Goal: Task Accomplishment & Management: Use online tool/utility

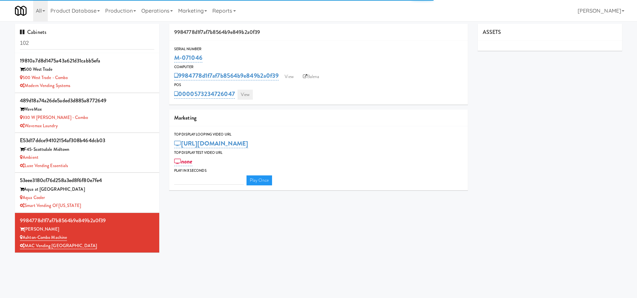
type input "3"
click at [247, 92] on link "View" at bounding box center [245, 95] width 15 height 10
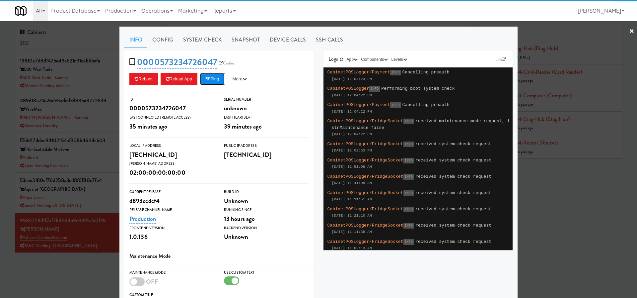
click at [209, 77] on icon at bounding box center [208, 79] width 5 height 4
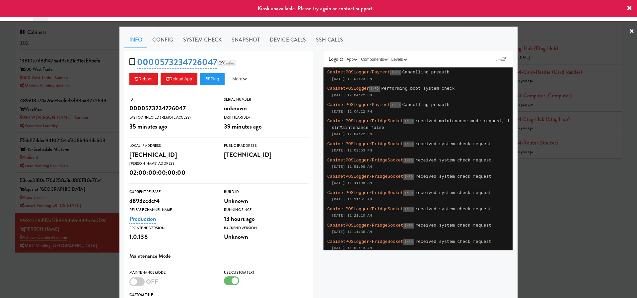
click at [228, 61] on link "Castles" at bounding box center [226, 63] width 19 height 7
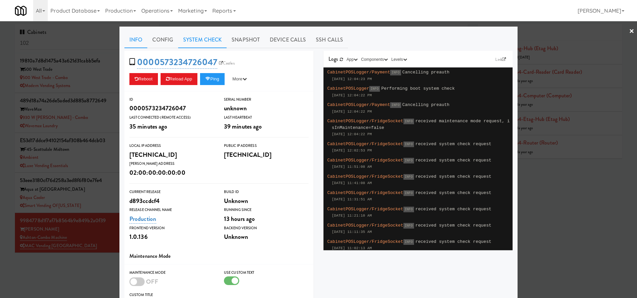
click at [194, 40] on link "System Check" at bounding box center [202, 40] width 48 height 17
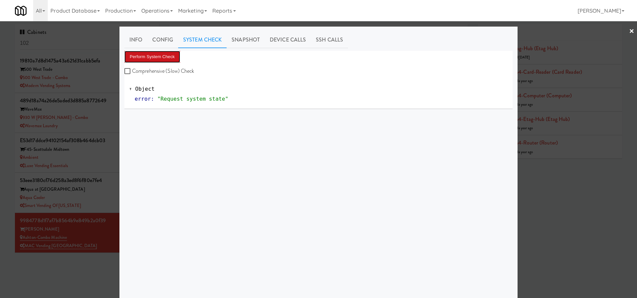
click at [167, 54] on button "Perform System Check" at bounding box center [152, 57] width 56 height 12
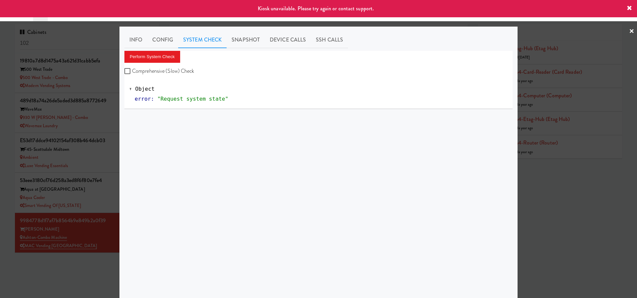
click at [103, 187] on div at bounding box center [318, 149] width 637 height 298
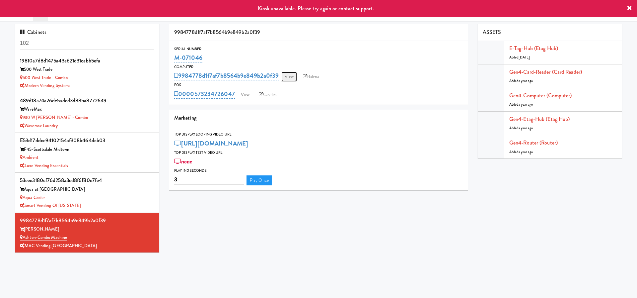
click at [291, 75] on link "View" at bounding box center [289, 77] width 15 height 10
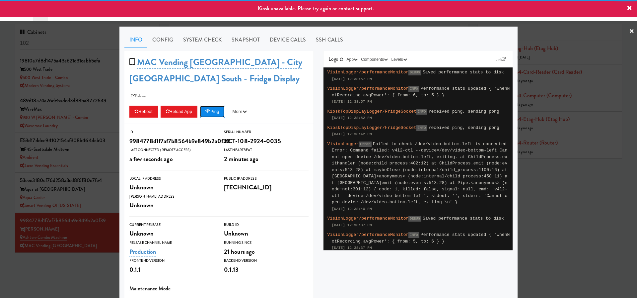
click at [215, 106] on button "Ping" at bounding box center [212, 112] width 25 height 12
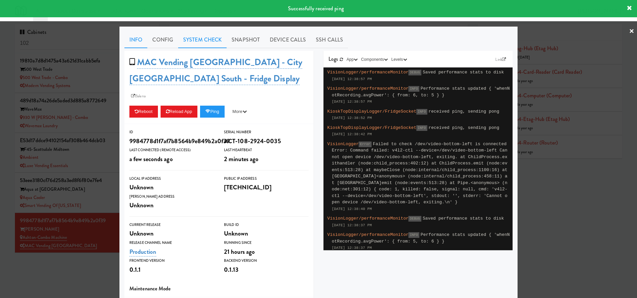
click at [208, 37] on link "System Check" at bounding box center [202, 40] width 48 height 17
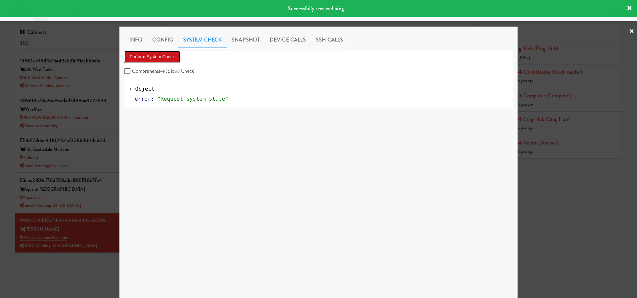
click at [179, 54] on button "Perform System Check" at bounding box center [152, 57] width 56 height 12
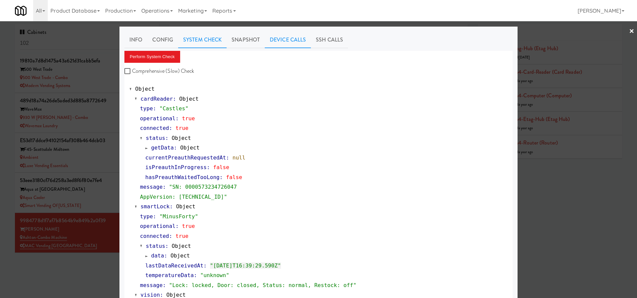
click at [292, 34] on link "Device Calls" at bounding box center [288, 40] width 46 height 17
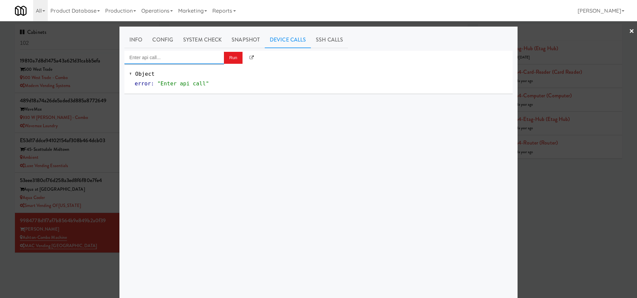
click at [201, 58] on input "Enter api call..." at bounding box center [174, 57] width 100 height 13
click at [191, 74] on div "http://192.168.11.4:3000/app/reload" at bounding box center [174, 76] width 90 height 9
type input "POS App Reload"
click at [229, 61] on button "Run" at bounding box center [233, 58] width 19 height 12
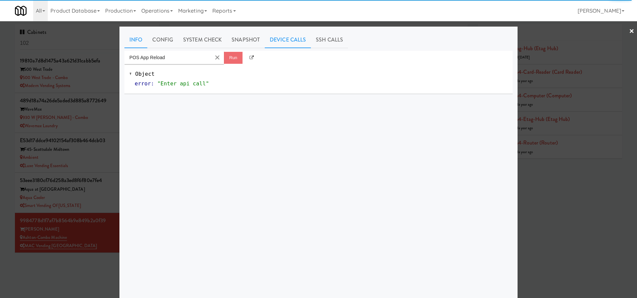
click at [140, 40] on link "Info" at bounding box center [135, 40] width 23 height 17
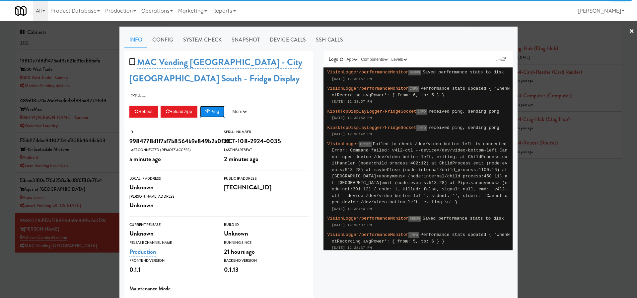
click at [209, 109] on icon at bounding box center [208, 111] width 5 height 4
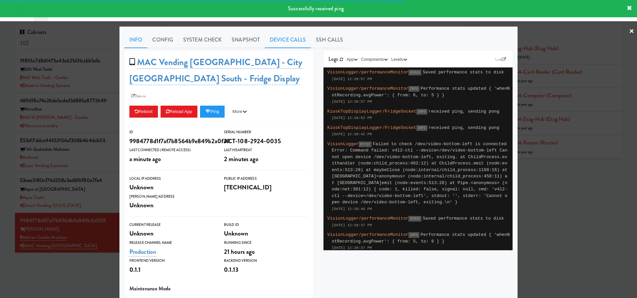
click at [285, 39] on link "Device Calls" at bounding box center [288, 40] width 46 height 17
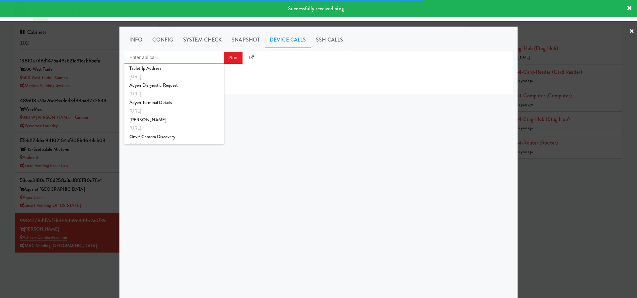
click at [202, 58] on input "Enter api call..." at bounding box center [174, 57] width 100 height 13
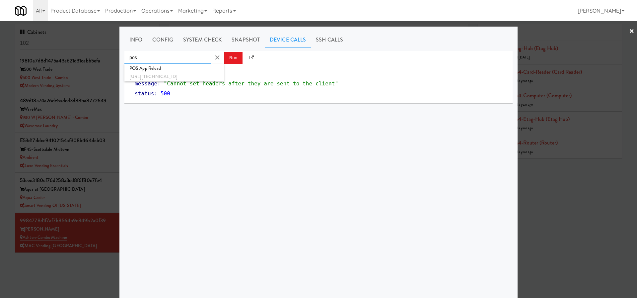
type input "pos"
click at [217, 56] on button "Clear Input" at bounding box center [217, 57] width 10 height 10
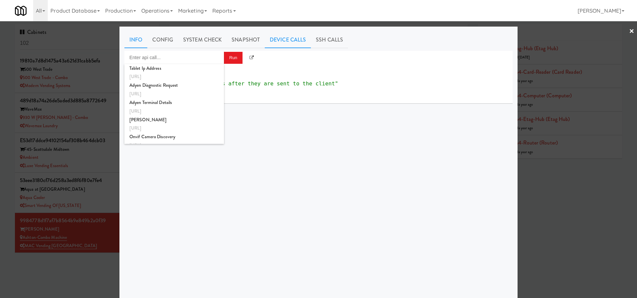
click at [134, 34] on link "Info" at bounding box center [135, 40] width 23 height 17
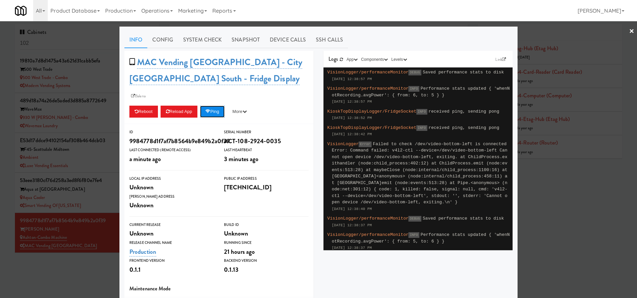
click at [218, 106] on button "Ping" at bounding box center [212, 112] width 25 height 12
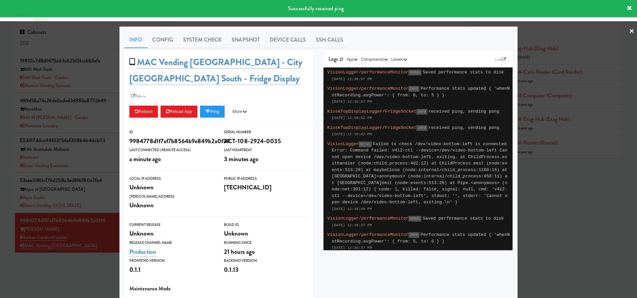
click at [68, 254] on div at bounding box center [318, 149] width 637 height 298
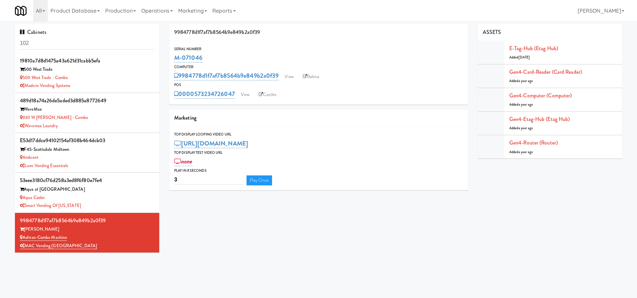
click at [405, 230] on div "Cabinets 102 19810a7d8d1475a43a621d31cabb5efa 500 West Trade 500 West Trade - C…" at bounding box center [319, 140] width 618 height 233
click at [245, 94] on link "View" at bounding box center [245, 95] width 15 height 10
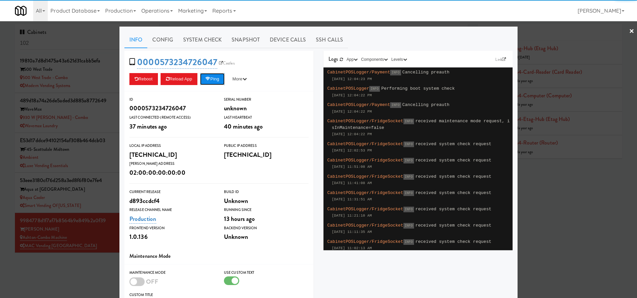
click at [218, 76] on button "Ping" at bounding box center [212, 79] width 25 height 12
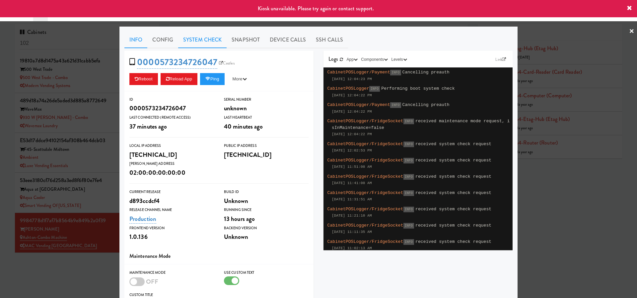
click at [198, 40] on link "System Check" at bounding box center [202, 40] width 48 height 17
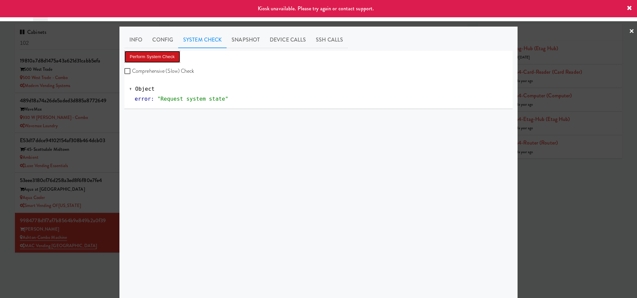
click at [164, 55] on button "Perform System Check" at bounding box center [152, 57] width 56 height 12
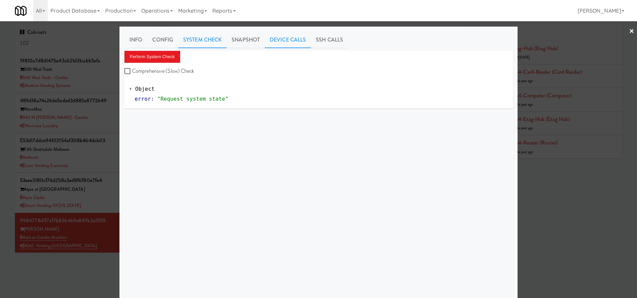
click at [296, 40] on link "Device Calls" at bounding box center [288, 40] width 46 height 17
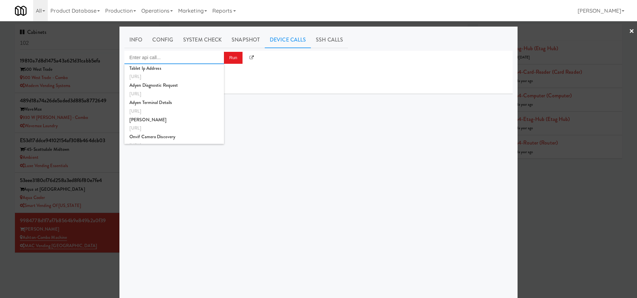
click at [192, 57] on input "Enter api call..." at bounding box center [174, 57] width 100 height 13
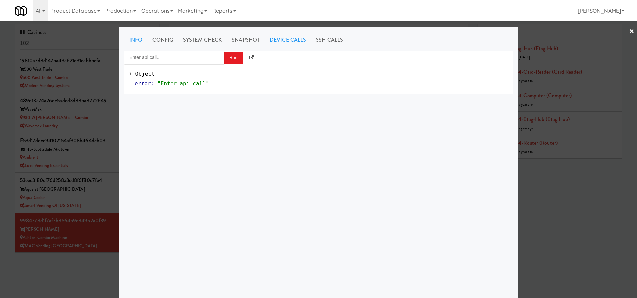
click at [142, 36] on link "Info" at bounding box center [135, 40] width 23 height 17
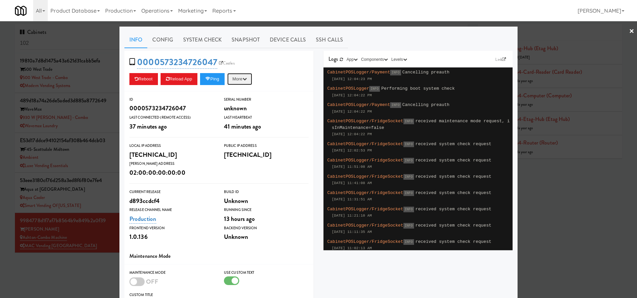
click at [244, 77] on button "More" at bounding box center [239, 79] width 25 height 12
click at [235, 115] on link "Force Reload App" at bounding box center [225, 116] width 60 height 12
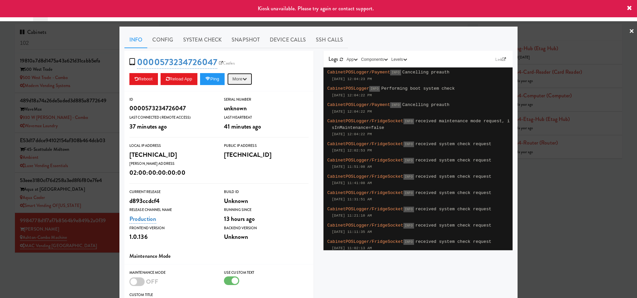
click at [242, 81] on button "More" at bounding box center [239, 79] width 25 height 12
click at [171, 77] on button "Reload App" at bounding box center [179, 79] width 37 height 12
click at [145, 76] on button "Reboot" at bounding box center [143, 79] width 29 height 12
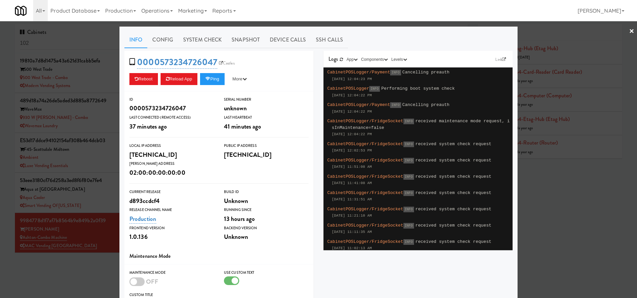
click at [545, 25] on div at bounding box center [318, 149] width 637 height 298
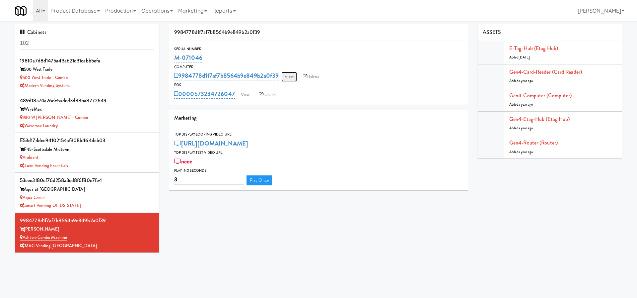
click at [290, 76] on link "View" at bounding box center [289, 77] width 15 height 10
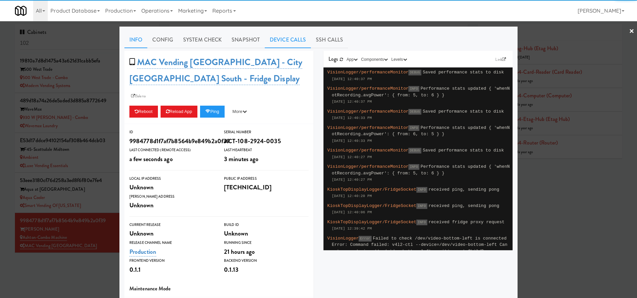
click at [288, 36] on link "Device Calls" at bounding box center [288, 40] width 46 height 17
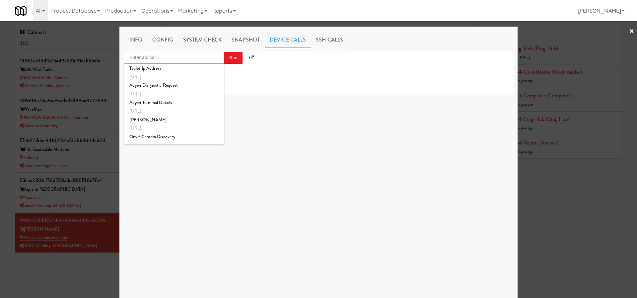
click at [207, 54] on input "Enter api call..." at bounding box center [174, 57] width 100 height 13
click at [207, 54] on input "ping" at bounding box center [167, 57] width 86 height 13
type input "p"
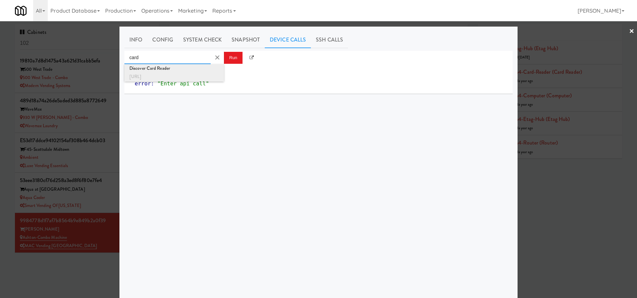
click at [178, 76] on div "http://localhost:3000/card-reader" at bounding box center [174, 76] width 90 height 9
type input "Discover Card Reader"
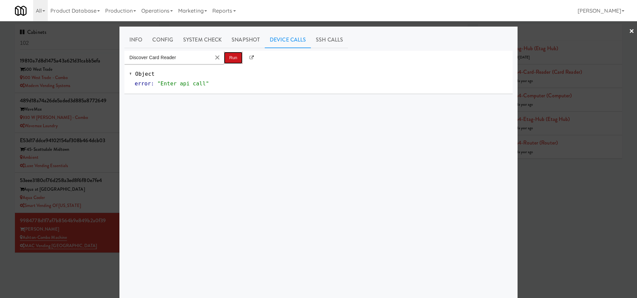
click at [235, 59] on button "Run" at bounding box center [233, 58] width 19 height 12
click at [67, 261] on div at bounding box center [318, 149] width 637 height 298
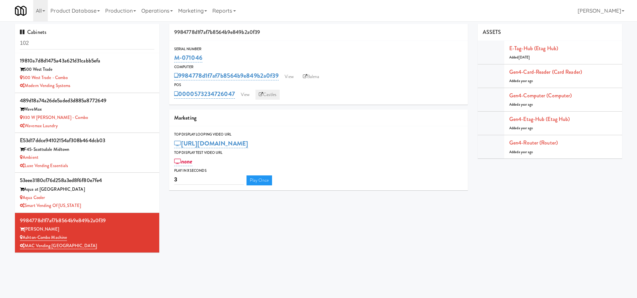
click at [257, 95] on link "Castles" at bounding box center [268, 95] width 24 height 10
click at [248, 97] on link "View" at bounding box center [245, 95] width 15 height 10
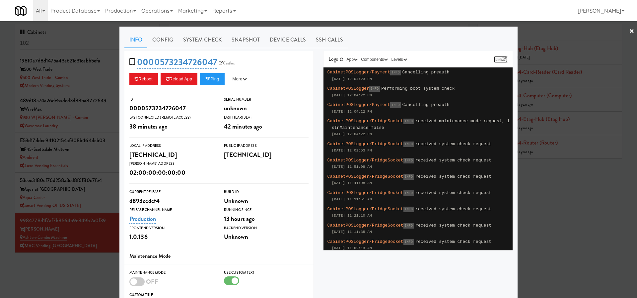
click at [506, 61] on link "Link" at bounding box center [501, 59] width 14 height 7
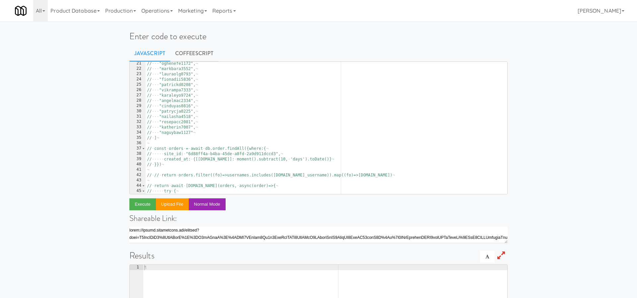
scroll to position [110, 0]
click at [310, 122] on div "// ··· "oghenefe1172", ¬ // ··· "markbara3552", ¬ // ··· "lauraolg0793", ¬ // ·…" at bounding box center [327, 129] width 362 height 143
type textarea "// } // })"
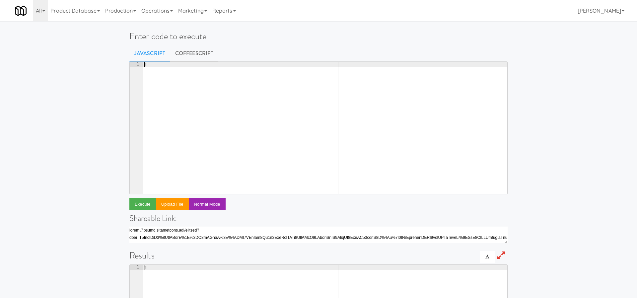
paste textarea "return client.getLabelInfo(etagMac,storeId)"
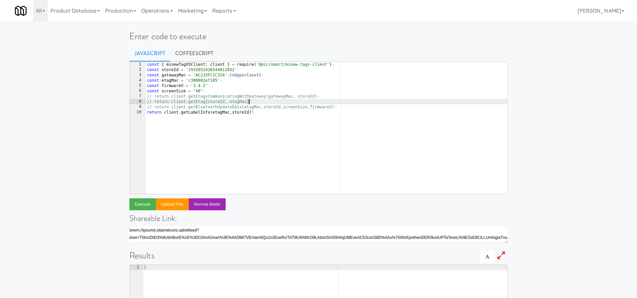
click at [290, 104] on div "const · { · minewTagV5Client : · client · } · = · require ( '@micromart/minew-t…" at bounding box center [327, 133] width 362 height 143
click at [221, 82] on div "const · { · minewTagV5Client : · client · } · = · require ( '@micromart/minew-t…" at bounding box center [327, 133] width 362 height 143
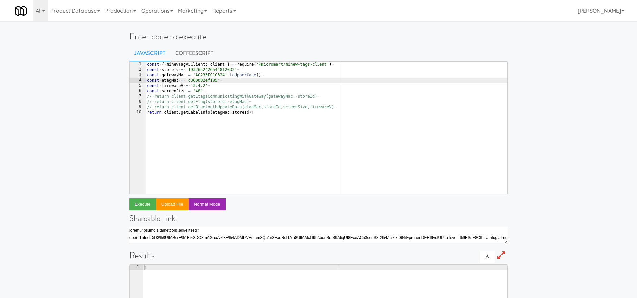
click at [247, 81] on div "const · { · minewTagV5Client : · client · } · = · require ( '@micromart/minew-t…" at bounding box center [327, 133] width 362 height 143
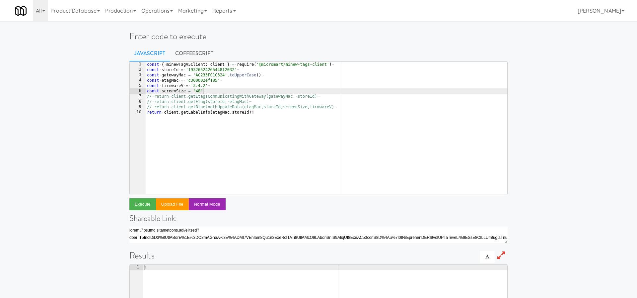
click at [230, 90] on div "const · { · minewTagV5Client : · client · } · = · require ( '@micromart/minew-t…" at bounding box center [327, 133] width 362 height 143
click at [275, 114] on div "const · { · minewTagV5Client : · client · } · = · require ( '@micromart/minew-t…" at bounding box center [327, 133] width 362 height 143
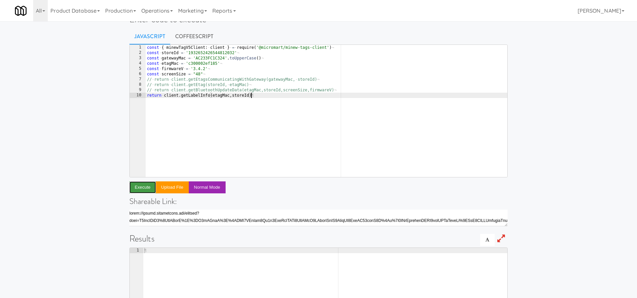
click at [145, 184] on button "Execute" at bounding box center [142, 187] width 27 height 12
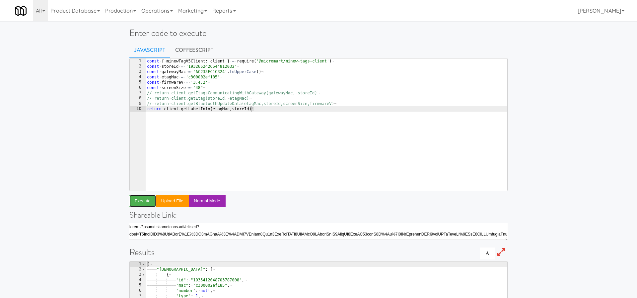
scroll to position [0, 0]
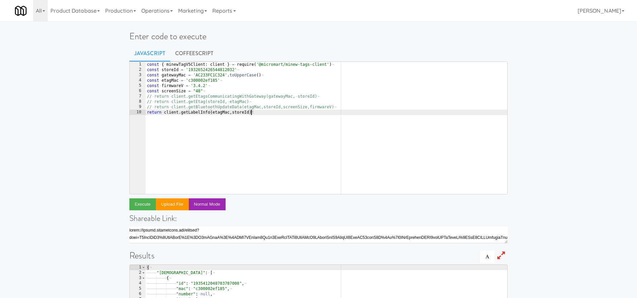
click at [267, 112] on div "const · { · minewTagV5Client : · client · } · = · require ( '@micromart/minew-t…" at bounding box center [327, 133] width 362 height 143
click at [266, 108] on div "const · { · minewTagV5Client : · client · } · = · require ( '@micromart/minew-t…" at bounding box center [327, 133] width 362 height 143
click at [306, 130] on div "const · { · minewTagV5Client : · client · } · = · require ( '@micromart/minew-t…" at bounding box center [327, 133] width 362 height 143
click at [138, 204] on button "Execute" at bounding box center [142, 204] width 27 height 12
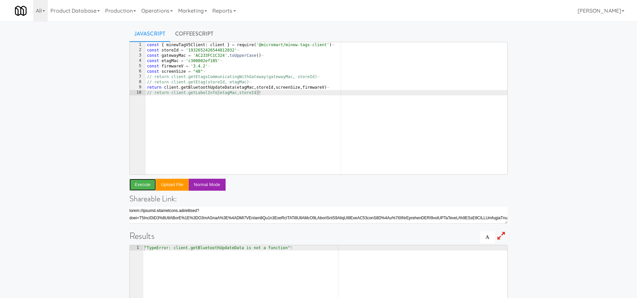
scroll to position [18, 0]
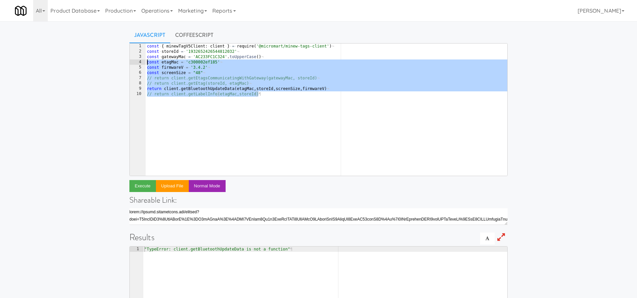
drag, startPoint x: 284, startPoint y: 95, endPoint x: 80, endPoint y: 24, distance: 215.7
click at [80, 25] on div "Enter code to execute Javascript CoffeeScript // return client.getLabelInfo(eta…" at bounding box center [318, 197] width 637 height 383
type textarea "const { minewTagV5Client: client } = require('@micromart/minew-tags-client') co…"
